Goal: Communication & Community: Answer question/provide support

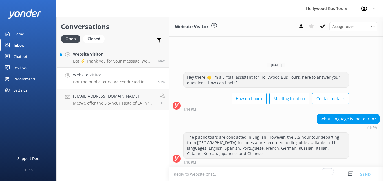
click at [128, 37] on div "Open Closed Important Assigned to me Unassigned" at bounding box center [113, 42] width 104 height 14
click at [125, 50] on link "Website Visitor Bot: ⚡ Thank you for your message; we are connecting you to a t…" at bounding box center [113, 57] width 112 height 21
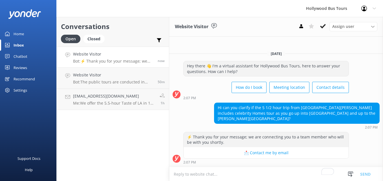
type textarea "g"
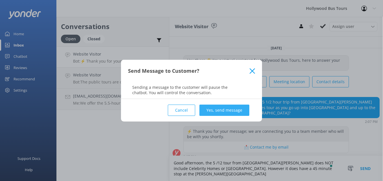
type textarea "Good afternoon, the 5 /12 tour from [GEOGRAPHIC_DATA][PERSON_NAME] does NOT inc…"
click at [213, 108] on button "Yes, send message" at bounding box center [224, 110] width 50 height 11
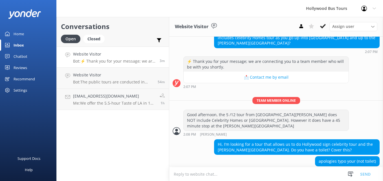
scroll to position [68, 0]
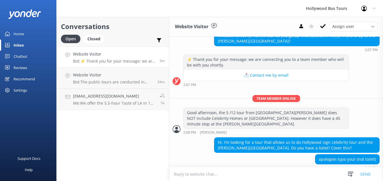
click at [235, 176] on textarea "To enrich screen reader interactions, please activate Accessibility in Grammarl…" at bounding box center [276, 174] width 214 height 14
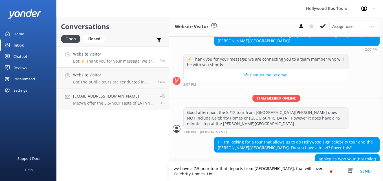
scroll to position [74, 0]
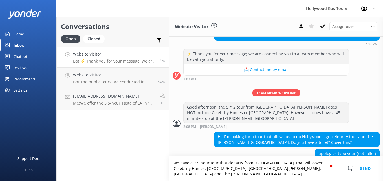
type textarea "we have a 7.5 hour tour that departs from [GEOGRAPHIC_DATA], that will cover Ce…"
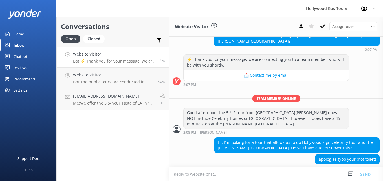
scroll to position [97, 0]
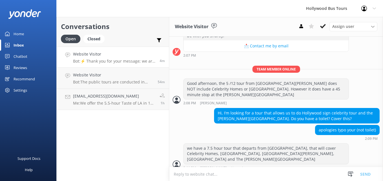
click at [204, 174] on textarea "To enrich screen reader interactions, please activate Accessibility in Grammarl…" at bounding box center [276, 174] width 214 height 14
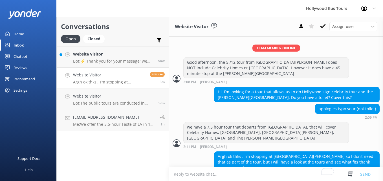
scroll to position [121, 0]
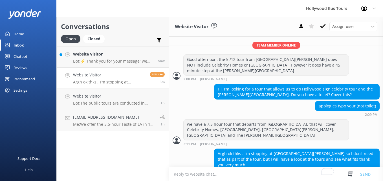
click at [256, 169] on textarea "To enrich screen reader interactions, please activate Accessibility in Grammarl…" at bounding box center [276, 174] width 214 height 14
click at [269, 172] on textarea "To enrich screen reader interactions, please activate Accessibility in Grammarl…" at bounding box center [276, 174] width 214 height 14
click at [141, 63] on p "Bot: ⚡ Thank you for your message; we are connecting you to a team member who w…" at bounding box center [113, 61] width 80 height 5
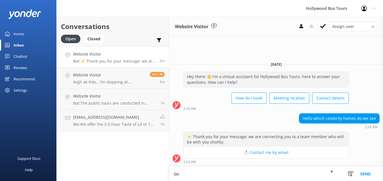
type textarea "G"
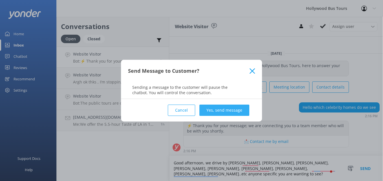
type textarea "Good afternoon, we drive by [PERSON_NAME], [PERSON_NAME], [PERSON_NAME], [PERSO…"
click at [227, 113] on button "Yes, send message" at bounding box center [224, 110] width 50 height 11
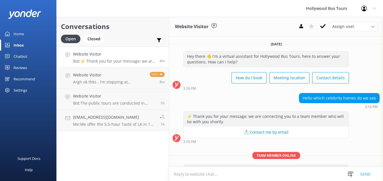
scroll to position [27, 0]
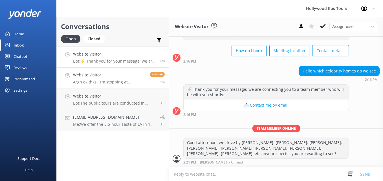
click at [126, 78] on h4 "Website Visitor" at bounding box center [109, 75] width 72 height 6
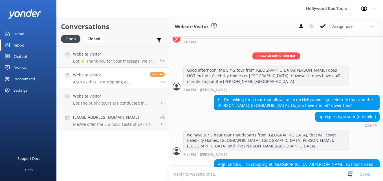
scroll to position [121, 0]
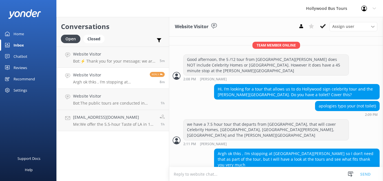
click at [196, 175] on textarea "To enrich screen reader interactions, please activate Accessibility in Grammarl…" at bounding box center [276, 174] width 214 height 14
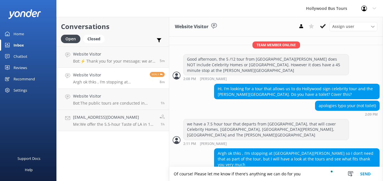
type textarea "Of course! Please let me know if there's anything we can do for you"
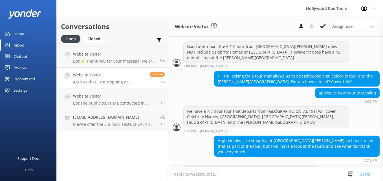
scroll to position [140, 0]
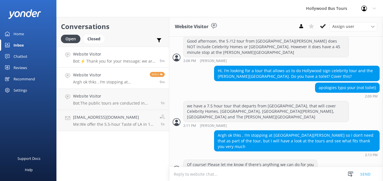
click at [81, 63] on p "Bot: ⚡ Thank you for your message; we are connecting you to a team member who w…" at bounding box center [114, 61] width 82 height 5
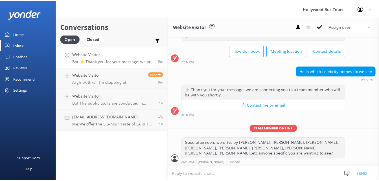
scroll to position [27, 0]
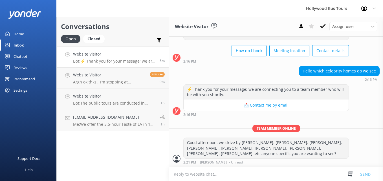
click at [15, 37] on div "Home" at bounding box center [19, 33] width 10 height 11
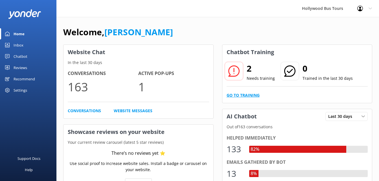
click at [244, 93] on link "Go to Training" at bounding box center [242, 95] width 33 height 6
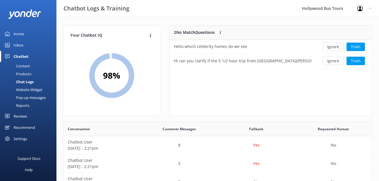
scroll to position [38, 198]
click at [337, 46] on button "Ignore" at bounding box center [332, 47] width 21 height 8
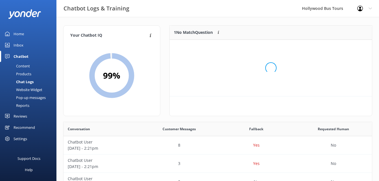
scroll to position [24, 198]
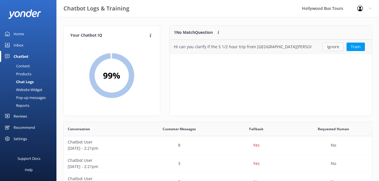
click at [333, 45] on button "Ignore" at bounding box center [332, 47] width 21 height 8
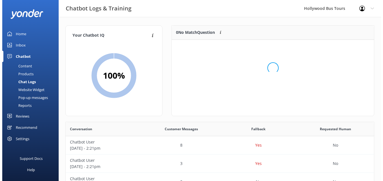
scroll to position [66, 198]
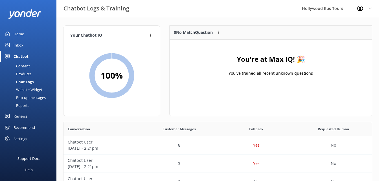
click at [16, 43] on div "Inbox" at bounding box center [19, 44] width 10 height 11
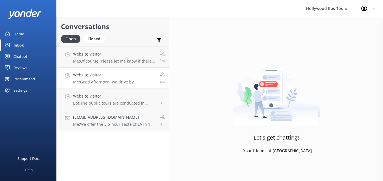
click at [83, 70] on link "Website Visitor Me: Good afternoon, we drive by [PERSON_NAME], [PERSON_NAME], […" at bounding box center [113, 78] width 112 height 21
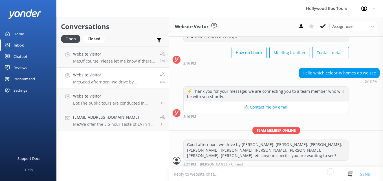
scroll to position [27, 0]
